Goal: Transaction & Acquisition: Purchase product/service

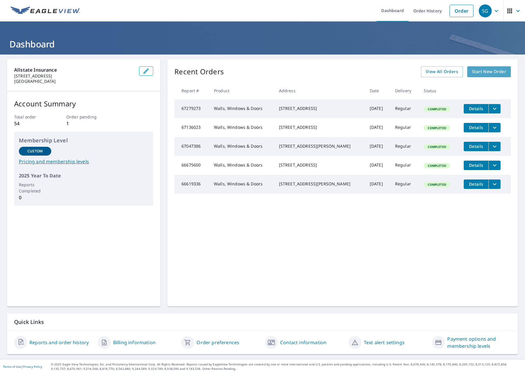
click at [485, 71] on span "Start New Order" at bounding box center [489, 71] width 34 height 7
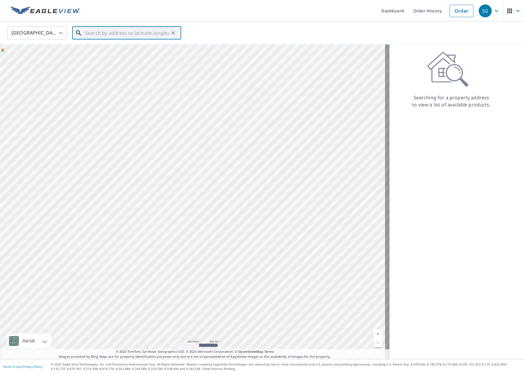
click at [129, 27] on input "text" at bounding box center [127, 33] width 84 height 16
paste input "[STREET_ADDRESS]"
click at [113, 54] on p "Alsip, IL 60803" at bounding box center [130, 57] width 92 height 6
type input "[STREET_ADDRESS]"
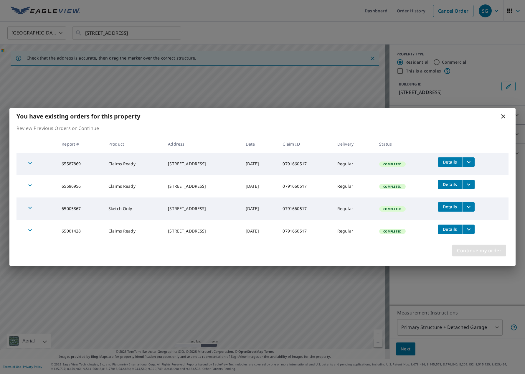
click at [466, 248] on span "Continue my order" at bounding box center [479, 250] width 44 height 8
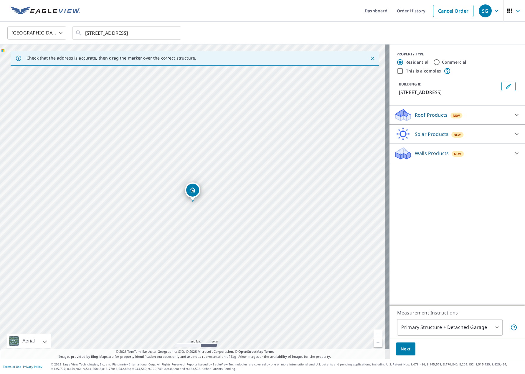
click at [513, 153] on icon at bounding box center [516, 153] width 7 height 7
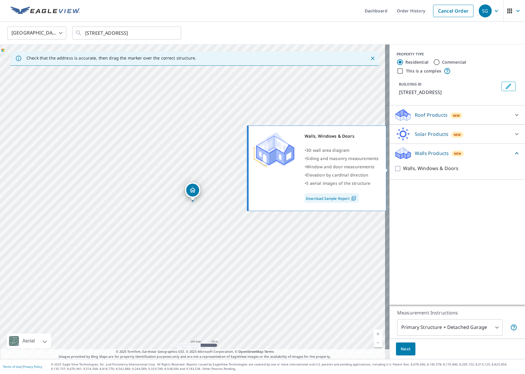
click at [396, 169] on input "Walls, Windows & Doors" at bounding box center [398, 168] width 9 height 7
checkbox input "true"
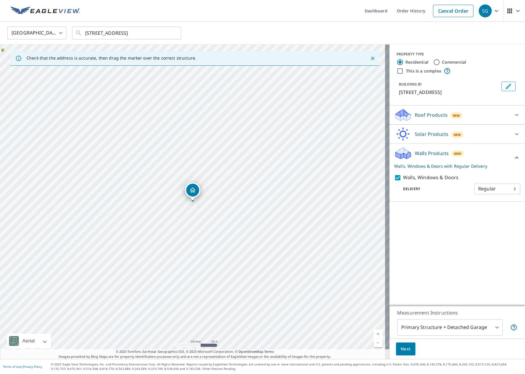
click at [406, 349] on span "Next" at bounding box center [406, 348] width 10 height 7
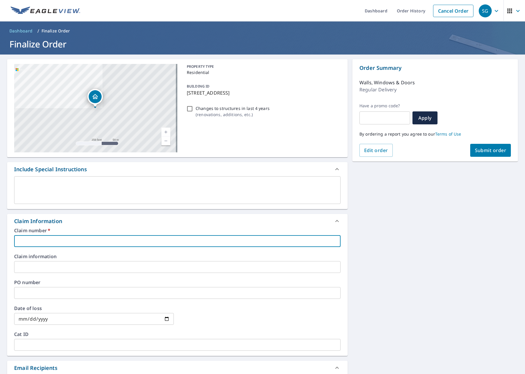
click at [42, 237] on input "text" at bounding box center [177, 241] width 326 height 12
paste input "0791660517"
type input "0791660517"
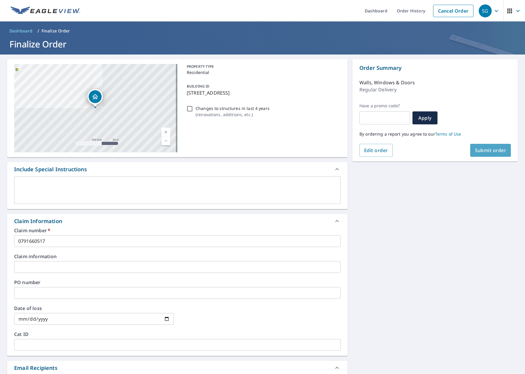
click at [489, 148] on span "Submit order" at bounding box center [491, 150] width 32 height 6
